Goal: Check status: Check status

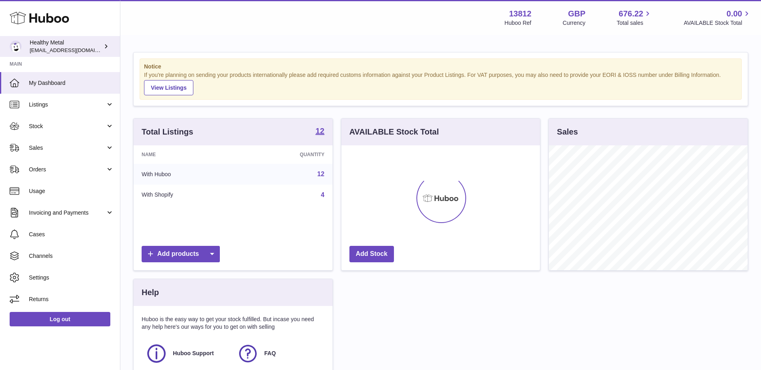
scroll to position [125, 198]
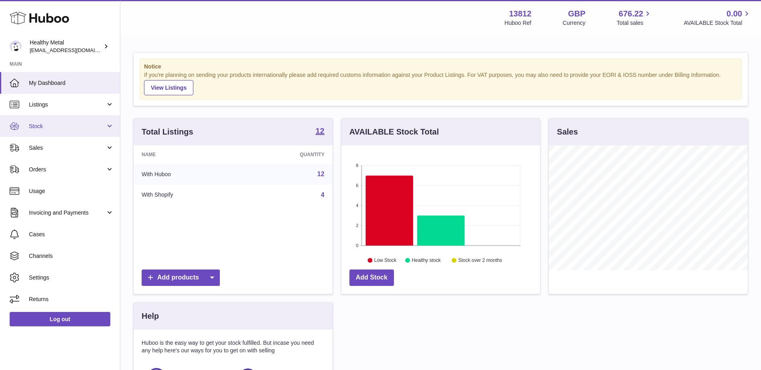
click at [44, 127] on span "Stock" at bounding box center [67, 127] width 77 height 8
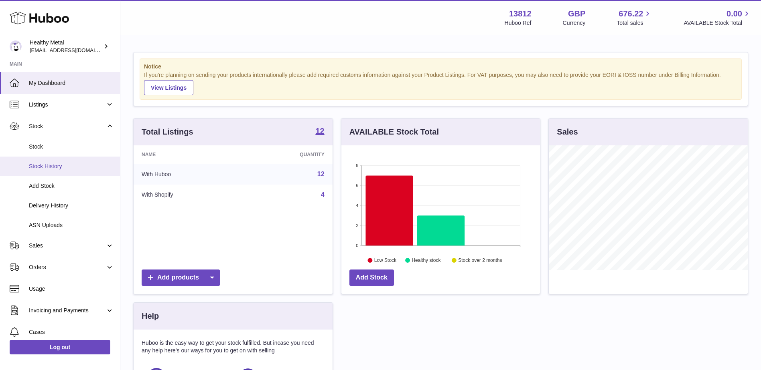
click at [51, 166] on span "Stock History" at bounding box center [71, 167] width 85 height 8
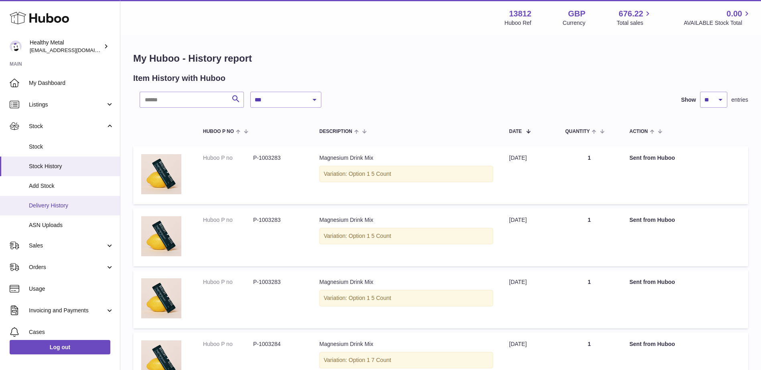
click at [42, 203] on span "Delivery History" at bounding box center [71, 206] width 85 height 8
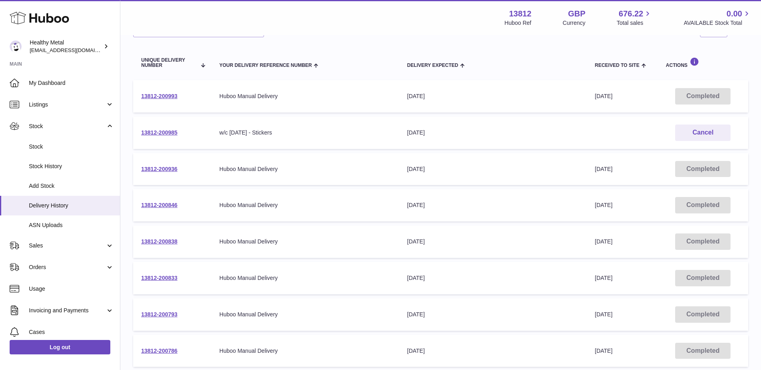
scroll to position [236, 0]
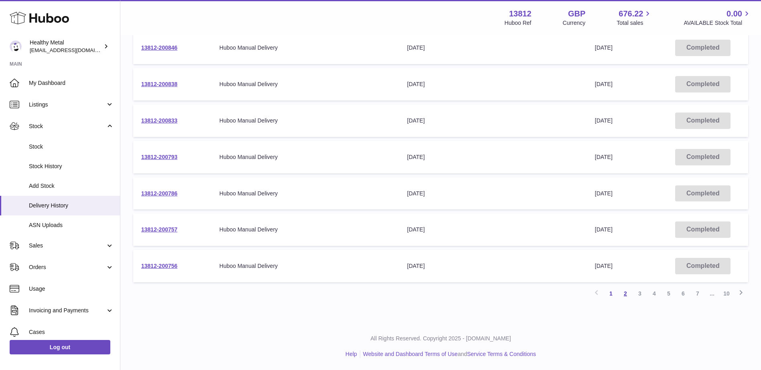
click at [625, 295] on link "2" at bounding box center [625, 294] width 14 height 14
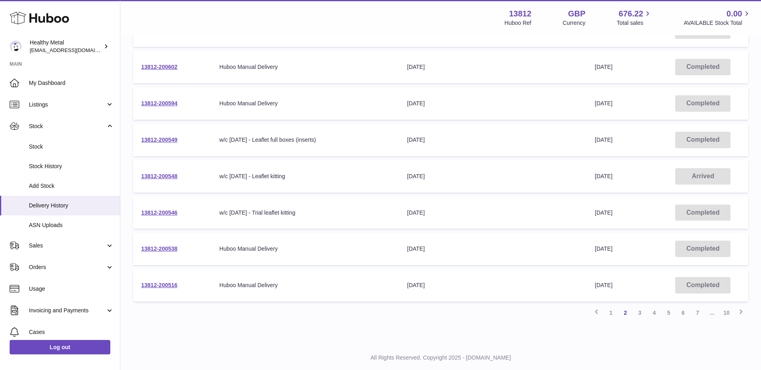
scroll to position [236, 0]
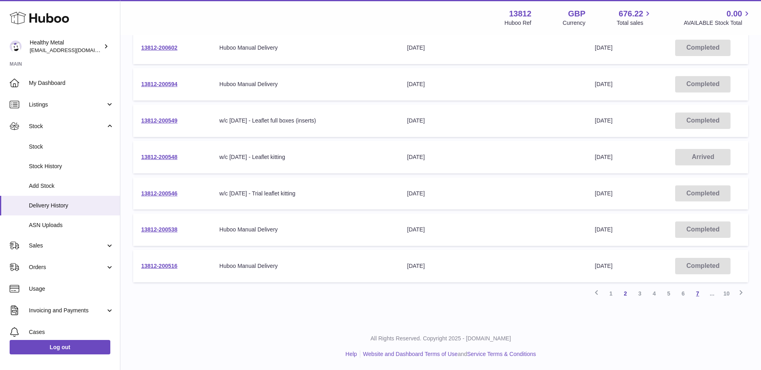
click at [698, 295] on link "7" at bounding box center [697, 294] width 14 height 14
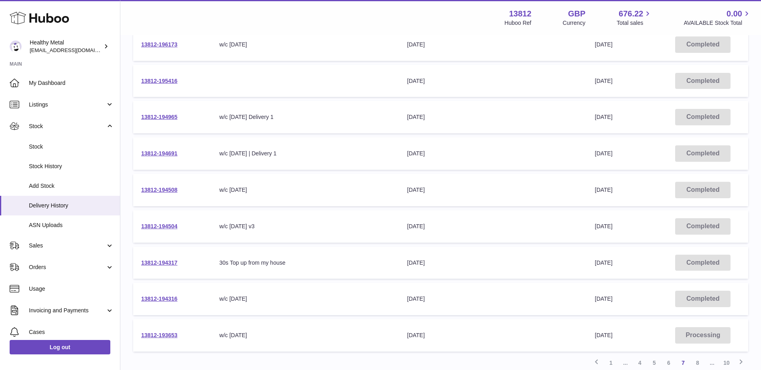
scroll to position [236, 0]
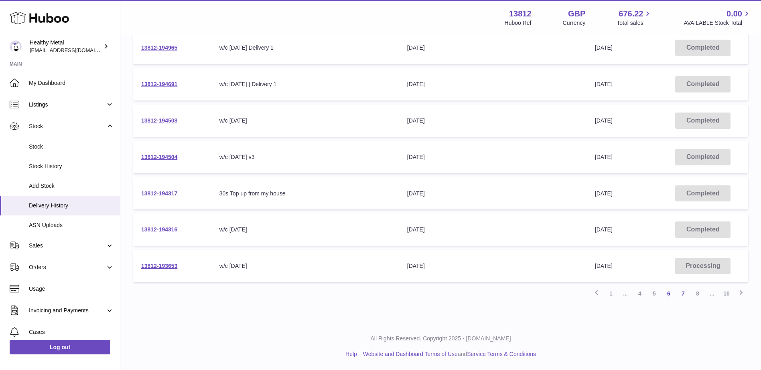
click at [669, 294] on link "6" at bounding box center [668, 294] width 14 height 14
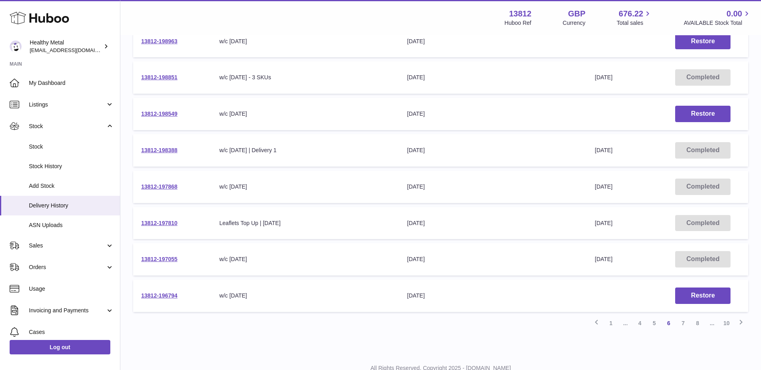
scroll to position [236, 0]
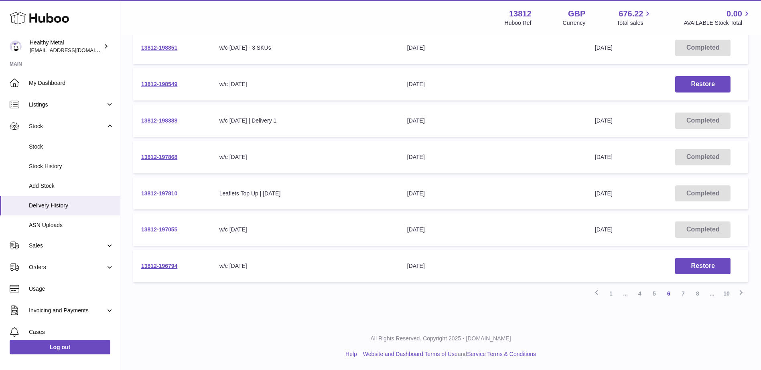
click at [655, 294] on link "5" at bounding box center [654, 294] width 14 height 14
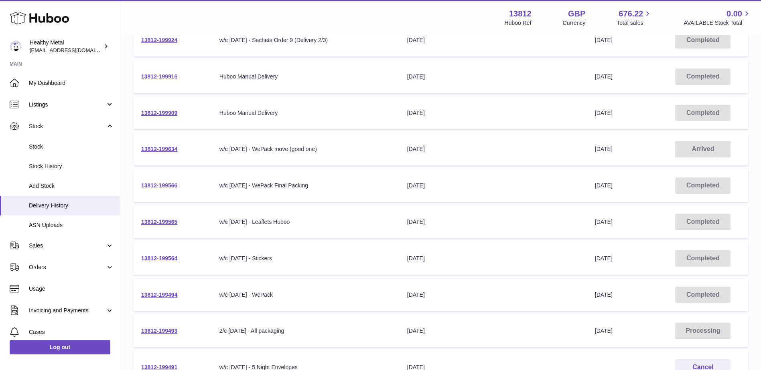
scroll to position [116, 0]
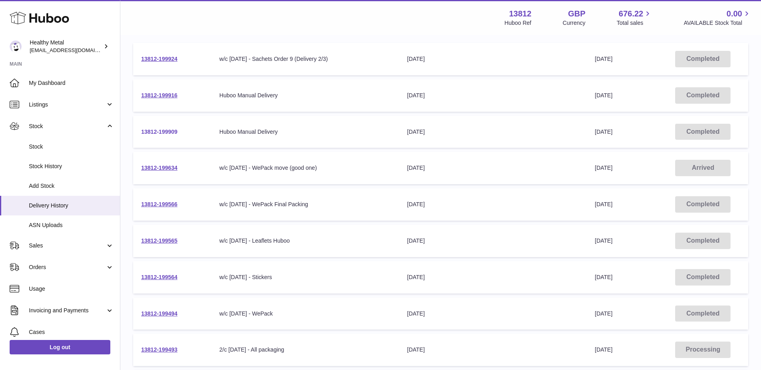
click at [159, 131] on link "13812-199909" at bounding box center [159, 132] width 36 height 6
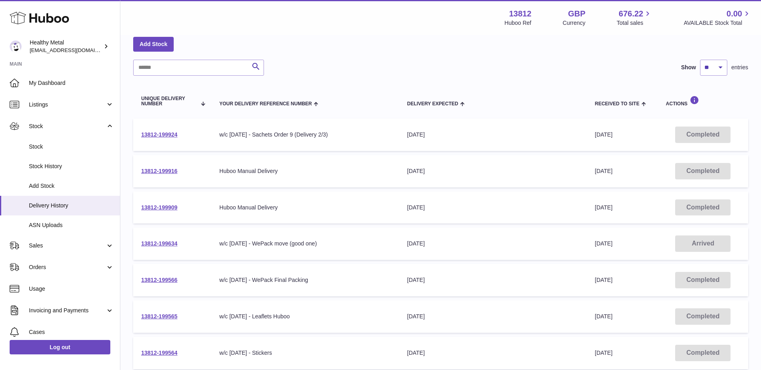
scroll to position [36, 0]
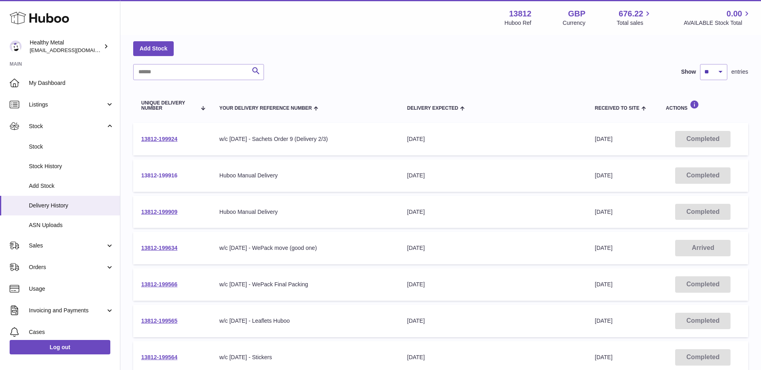
click at [151, 176] on link "13812-199916" at bounding box center [159, 175] width 36 height 6
click at [170, 210] on link "13812-199909" at bounding box center [159, 212] width 36 height 6
click at [162, 174] on link "13812-199916" at bounding box center [159, 175] width 36 height 6
click at [159, 210] on link "13812-199909" at bounding box center [159, 212] width 36 height 6
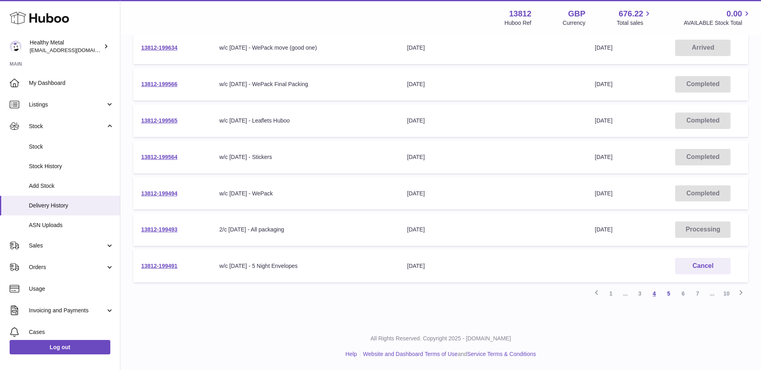
click at [651, 293] on link "4" at bounding box center [654, 294] width 14 height 14
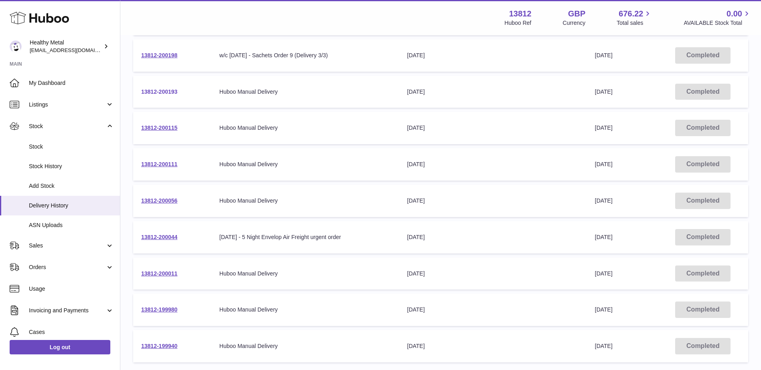
click at [160, 89] on link "13812-200193" at bounding box center [159, 92] width 36 height 6
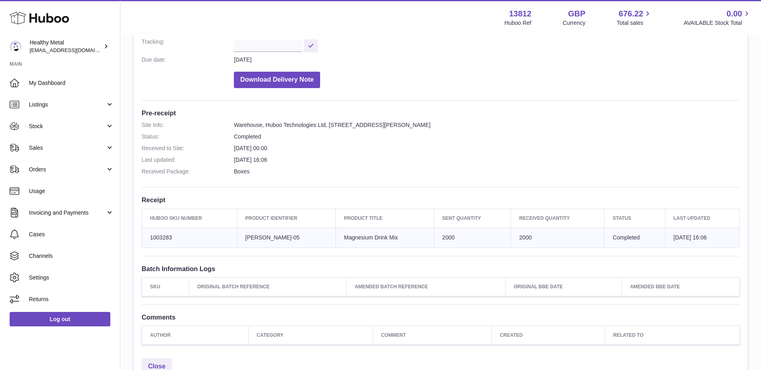
scroll to position [120, 0]
drag, startPoint x: 148, startPoint y: 235, endPoint x: 478, endPoint y: 237, distance: 329.9
click at [553, 242] on tr "Huboo SKU Number 1003283 Client Identifier HM-RL-05 Product title Magnesium Dri…" at bounding box center [440, 237] width 597 height 20
copy tr "1003283 Client Identifier HM-RL-05 Product title Magnesium Drink Mix Sent Quant…"
drag, startPoint x: 283, startPoint y: 303, endPoint x: 253, endPoint y: 256, distance: 56.3
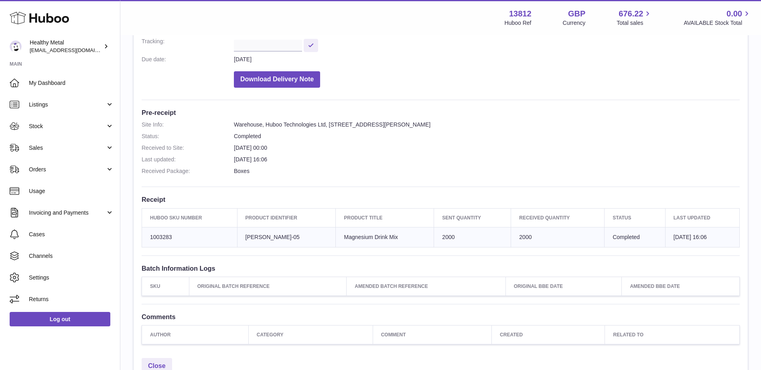
click at [283, 303] on div "Site Info: 13812-199909 Unit 2 More Plus Central Park Hudson Ave Severn Beach B…" at bounding box center [440, 156] width 614 height 395
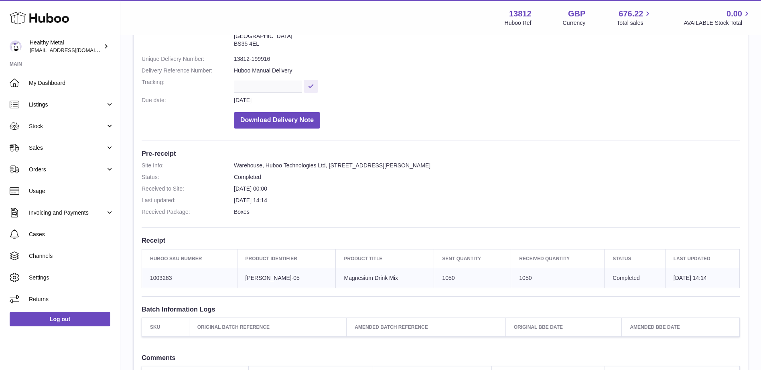
scroll to position [80, 0]
drag, startPoint x: 530, startPoint y: 273, endPoint x: 146, endPoint y: 279, distance: 384.1
click at [146, 279] on tr "Huboo SKU Number 1003283 Client Identifier HM-RL-05 Product title Magnesium Dri…" at bounding box center [440, 277] width 597 height 20
copy tr "1003283 Client Identifier HM-RL-05 Product title Magnesium Drink Mix Sent Quant…"
drag, startPoint x: 237, startPoint y: 177, endPoint x: 523, endPoint y: 283, distance: 305.2
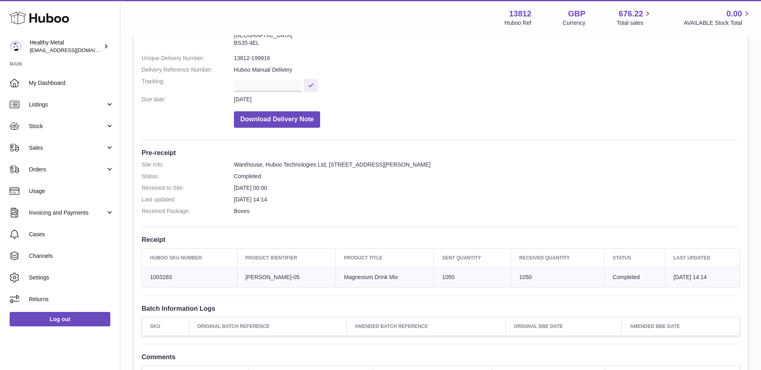
click at [523, 283] on div "Site Info: 13812-199916 Unit 2 More Plus Central Park Hudson Ave Severn Beach B…" at bounding box center [440, 196] width 614 height 395
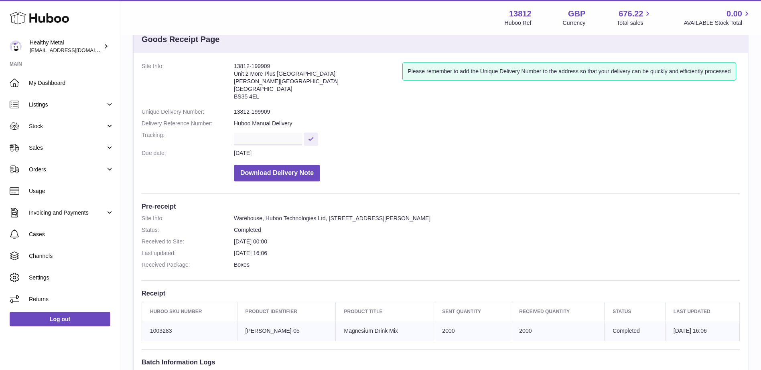
scroll to position [40, 0]
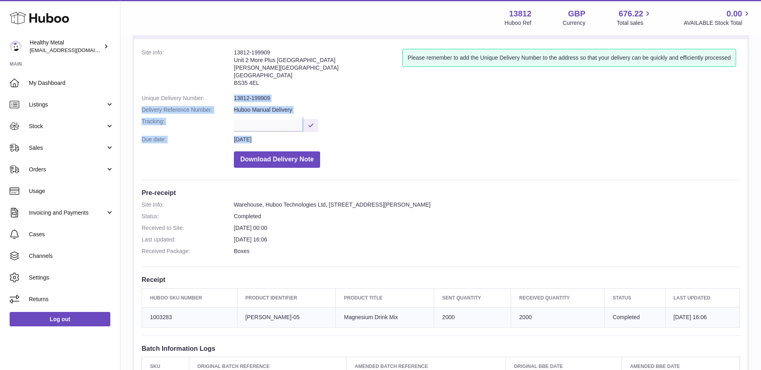
drag, startPoint x: 233, startPoint y: 97, endPoint x: 277, endPoint y: 145, distance: 65.3
click at [281, 148] on dl "Site Info: 13812-199909 Unit 2 More [GEOGRAPHIC_DATA][STREET_ADDRESS][PERSON_NA…" at bounding box center [441, 110] width 598 height 123
copy dl "13812-199909 Delivery Reference Number: Huboo Manual Delivery Tracking: Due dat…"
click at [211, 278] on h3 "Receipt" at bounding box center [441, 279] width 598 height 9
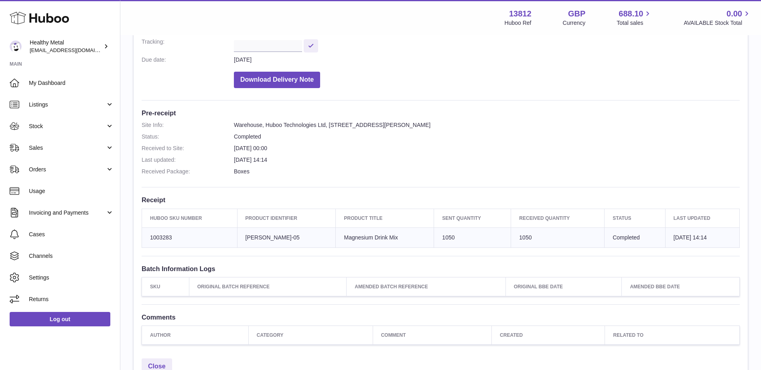
scroll to position [148, 0]
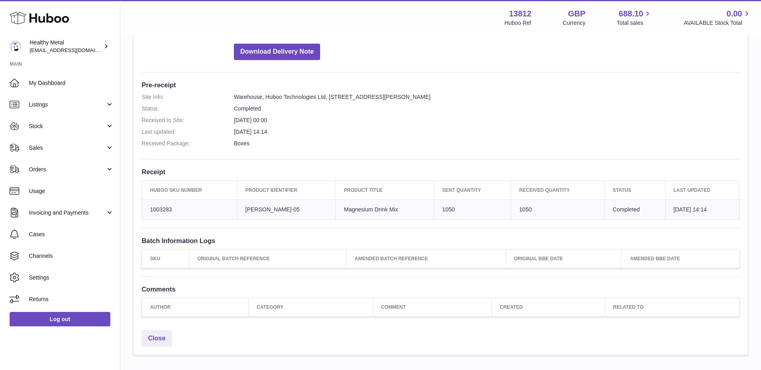
drag, startPoint x: 233, startPoint y: 137, endPoint x: 698, endPoint y: 210, distance: 469.9
click at [712, 210] on div "Site Info: 13812-199916 Unit 2 More Plus [STREET_ADDRESS][PERSON_NAME] Please r…" at bounding box center [440, 128] width 614 height 395
copy div "13812-199916 Delivery Reference Number: Huboo Manual Delivery Tracking: Due dat…"
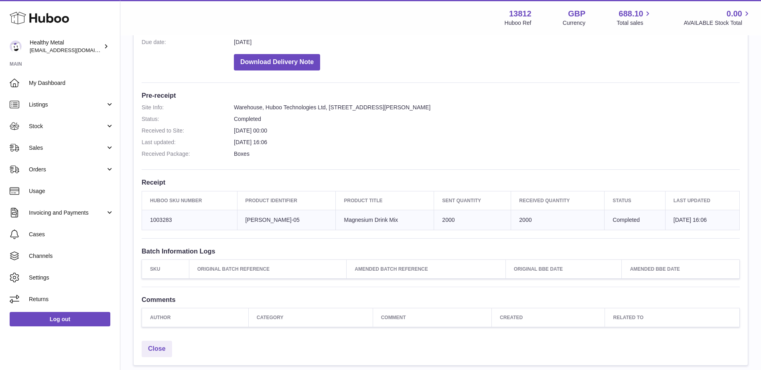
scroll to position [120, 0]
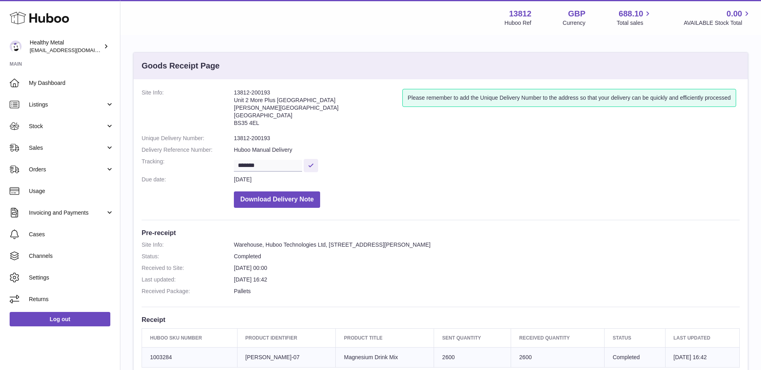
scroll to position [160, 0]
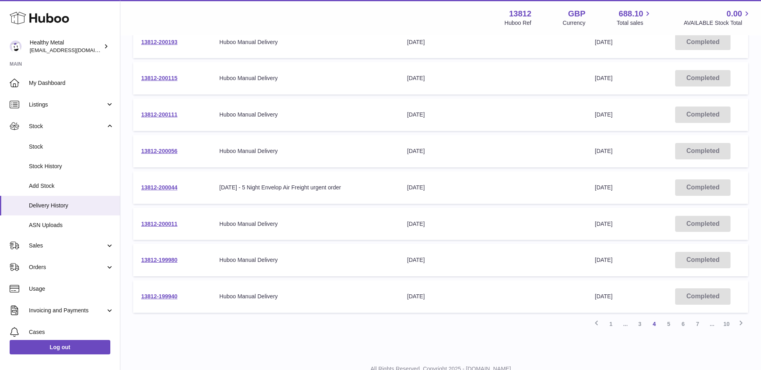
scroll to position [236, 0]
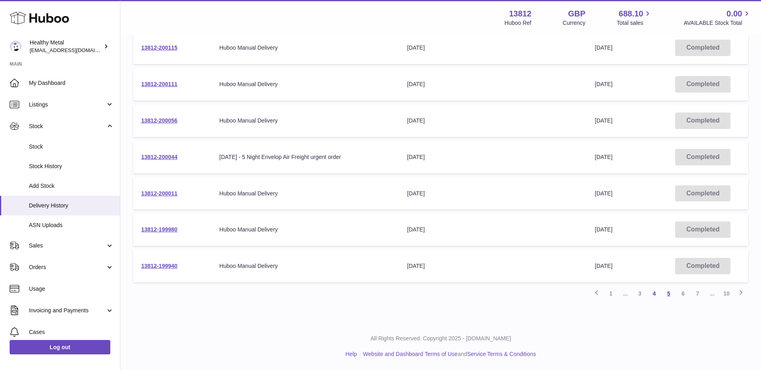
click at [666, 292] on link "5" at bounding box center [668, 294] width 14 height 14
